Goal: Information Seeking & Learning: Learn about a topic

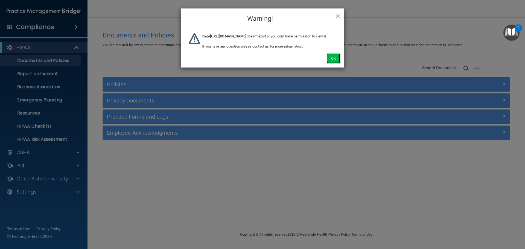
click at [328, 63] on button "Ok" at bounding box center [334, 58] width 14 height 10
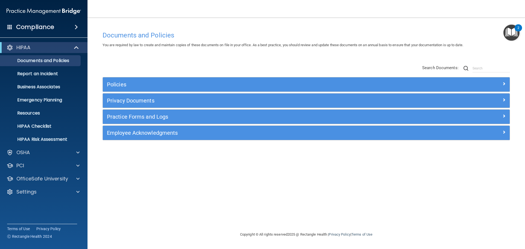
drag, startPoint x: 245, startPoint y: 80, endPoint x: 249, endPoint y: 78, distance: 4.2
click at [245, 80] on div "Policies" at bounding box center [306, 84] width 407 height 14
click at [263, 164] on div "Documents and Policies You are required by law to create and maintain copies of…" at bounding box center [306, 129] width 416 height 203
click at [124, 63] on div "Policies Select All (Unselect 0) Unselect All Print Selected (0) Acceptable Use…" at bounding box center [306, 102] width 416 height 87
click at [201, 68] on div "Policies Select All (Unselect 0) Unselect All Print Selected (0) Acceptable Use…" at bounding box center [306, 102] width 416 height 87
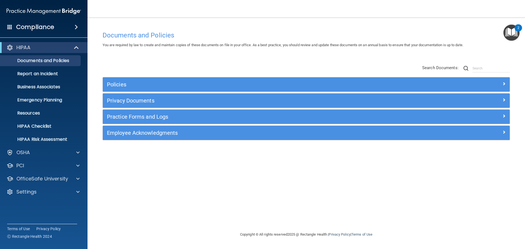
click at [77, 25] on span at bounding box center [76, 27] width 3 height 7
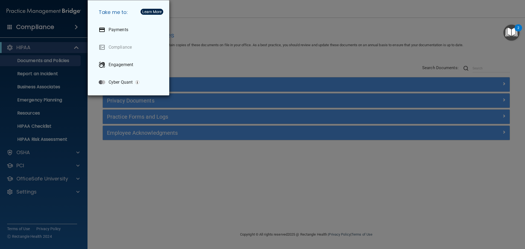
click at [221, 42] on div "Take me to: Payments Compliance Engagement Cyber Quant" at bounding box center [262, 124] width 525 height 249
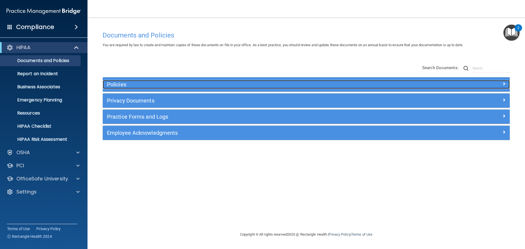
click at [137, 82] on h5 "Policies" at bounding box center [255, 85] width 297 height 6
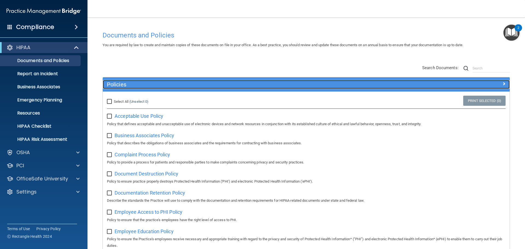
click at [171, 88] on h5 "Policies" at bounding box center [255, 85] width 297 height 6
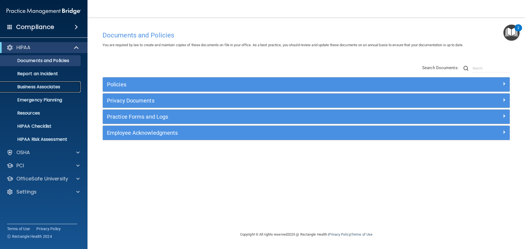
click at [62, 87] on p "Business Associates" at bounding box center [41, 86] width 75 height 5
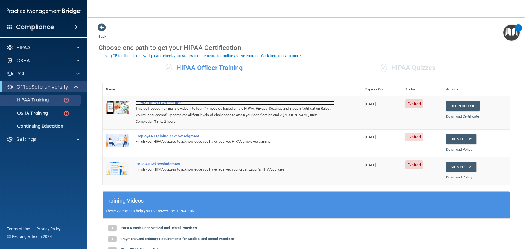
click at [167, 103] on div "HIPAA Officer Certification" at bounding box center [235, 103] width 199 height 4
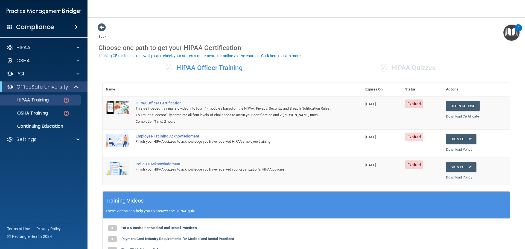
click at [416, 75] on div "✓ HIPAA Quizzes" at bounding box center [408, 68] width 204 height 16
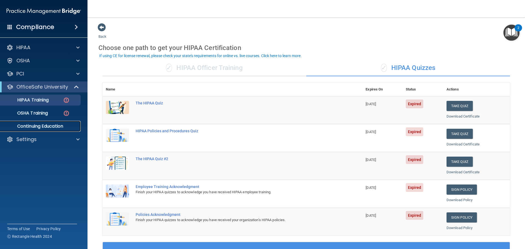
click at [71, 124] on p "Continuing Education" at bounding box center [41, 126] width 75 height 5
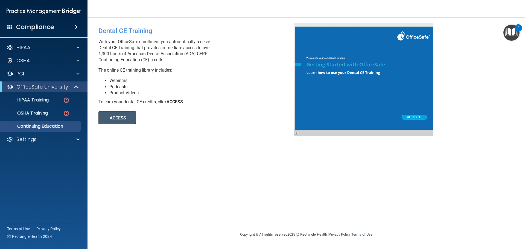
click at [76, 27] on span at bounding box center [76, 27] width 3 height 7
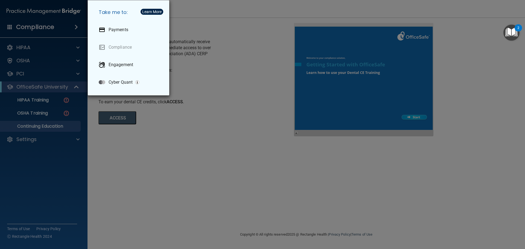
click at [219, 65] on div "Take me to: Payments Compliance Engagement Cyber Quant" at bounding box center [262, 124] width 525 height 249
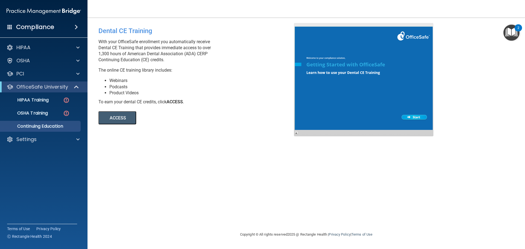
click at [76, 26] on span at bounding box center [76, 27] width 3 height 7
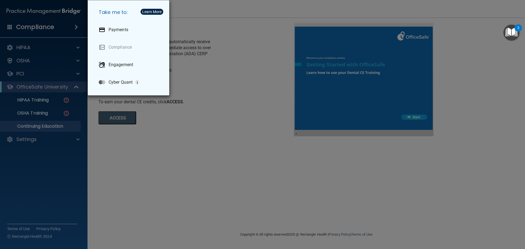
click at [221, 65] on div "Take me to: Payments Compliance Engagement Cyber Quant" at bounding box center [262, 124] width 525 height 249
